Goal: Transaction & Acquisition: Purchase product/service

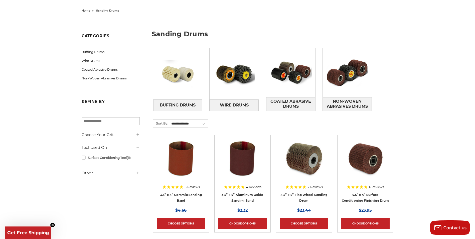
scroll to position [50, 0]
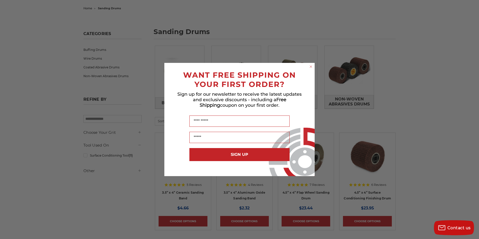
click at [310, 67] on circle "Close dialog" at bounding box center [311, 66] width 5 height 5
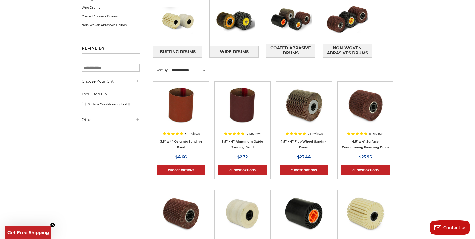
scroll to position [0, 0]
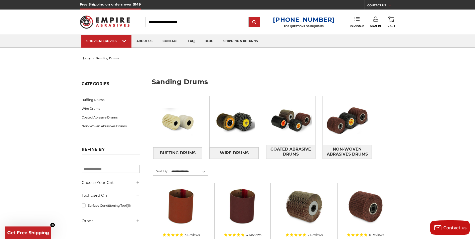
click at [136, 183] on icon at bounding box center [138, 182] width 4 height 4
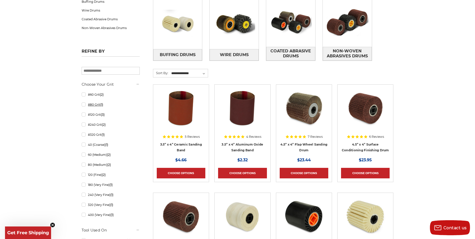
scroll to position [100, 0]
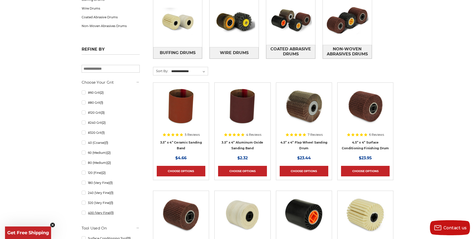
click at [109, 211] on link "400 (Very Fine) (1)" at bounding box center [111, 212] width 58 height 9
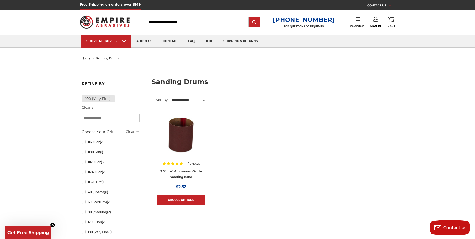
click at [178, 144] on img at bounding box center [181, 135] width 40 height 40
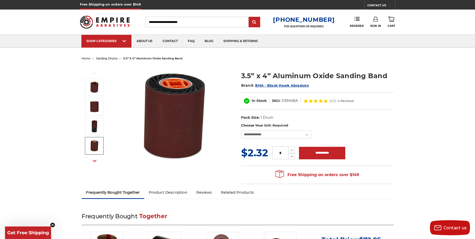
click at [93, 142] on img at bounding box center [94, 146] width 13 height 13
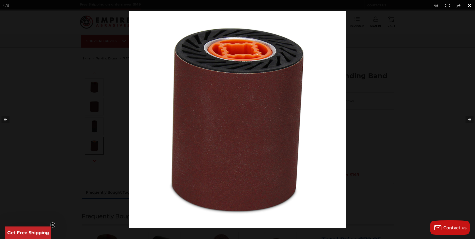
click at [471, 7] on button at bounding box center [469, 5] width 11 height 11
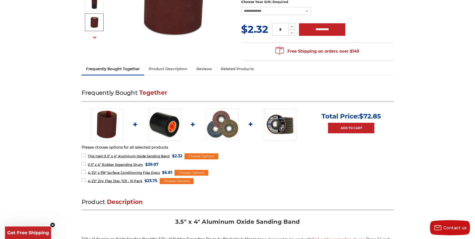
scroll to position [125, 0]
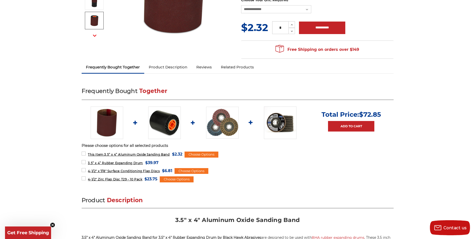
click at [178, 68] on link "Product Description" at bounding box center [168, 67] width 48 height 11
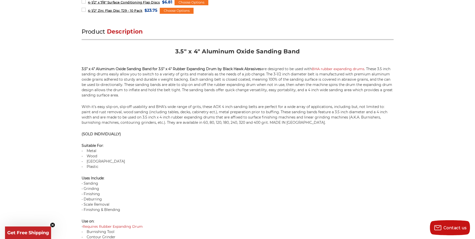
scroll to position [316, 0]
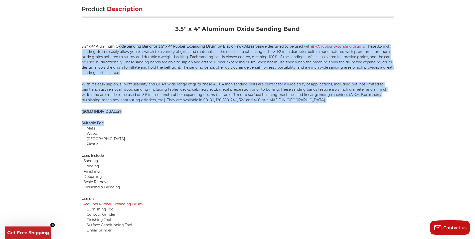
drag, startPoint x: 119, startPoint y: 49, endPoint x: 142, endPoint y: 125, distance: 80.1
click at [142, 125] on div "Product Description 3.5" x 4" Aluminum Oxide Sanding Band 3.5” x 4” Aluminum Ox…" at bounding box center [238, 140] width 312 height 271
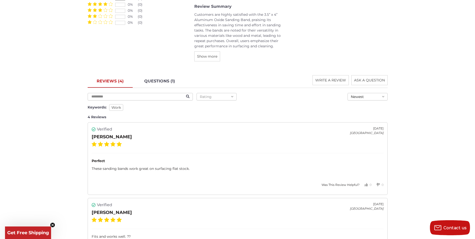
scroll to position [667, 0]
